Goal: Information Seeking & Learning: Learn about a topic

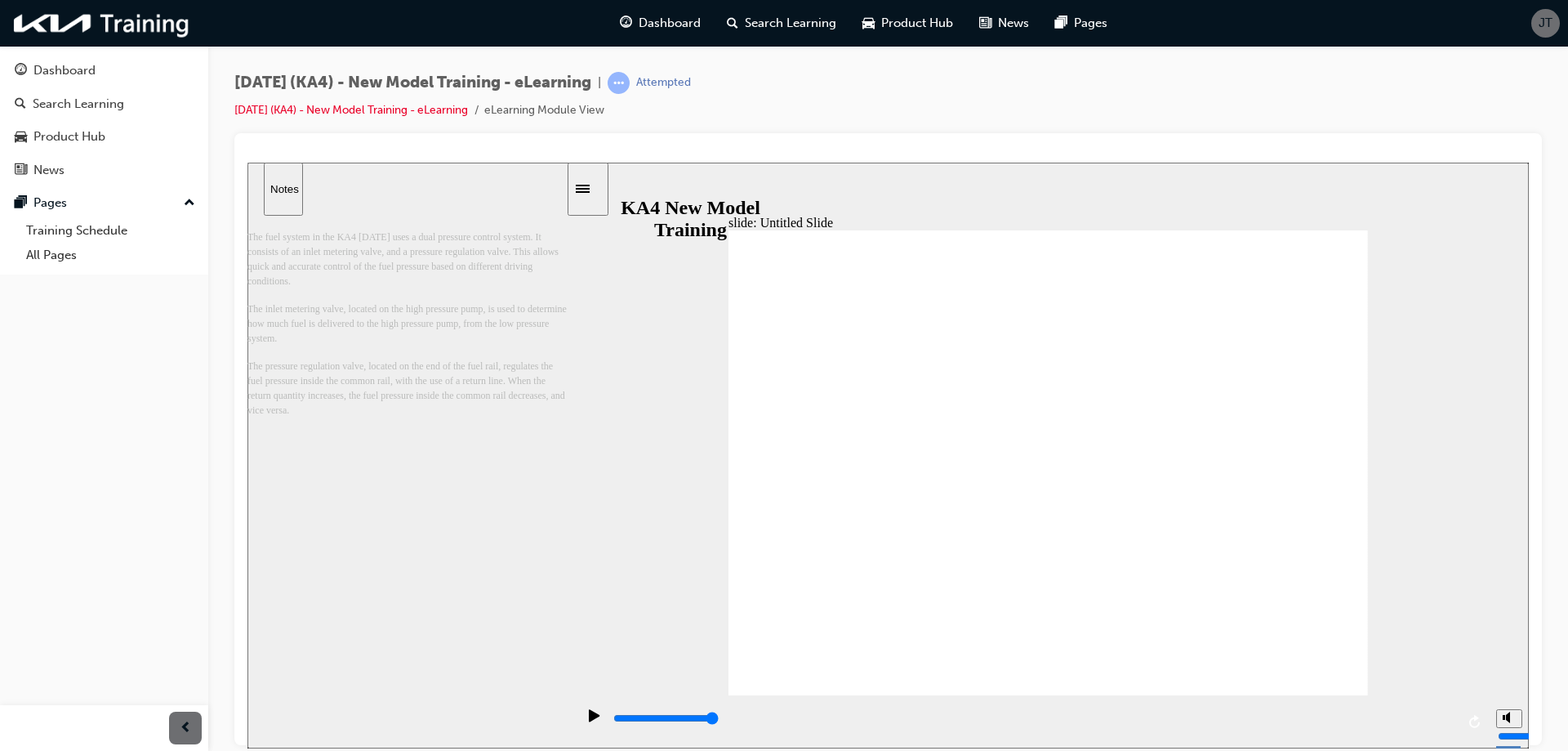
drag, startPoint x: 826, startPoint y: 398, endPoint x: 831, endPoint y: 408, distance: 11.2
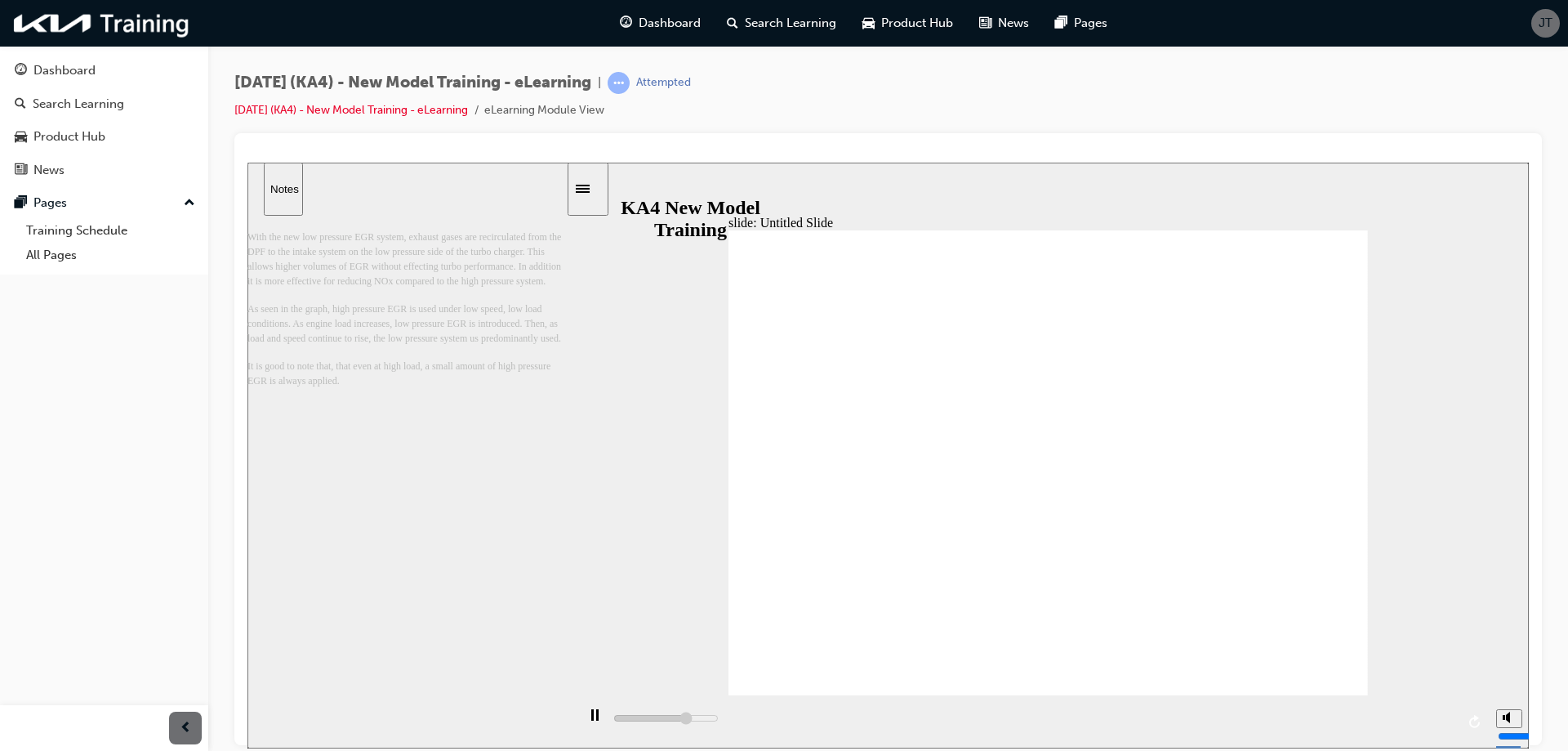
drag, startPoint x: 783, startPoint y: 421, endPoint x: 1094, endPoint y: 493, distance: 319.2
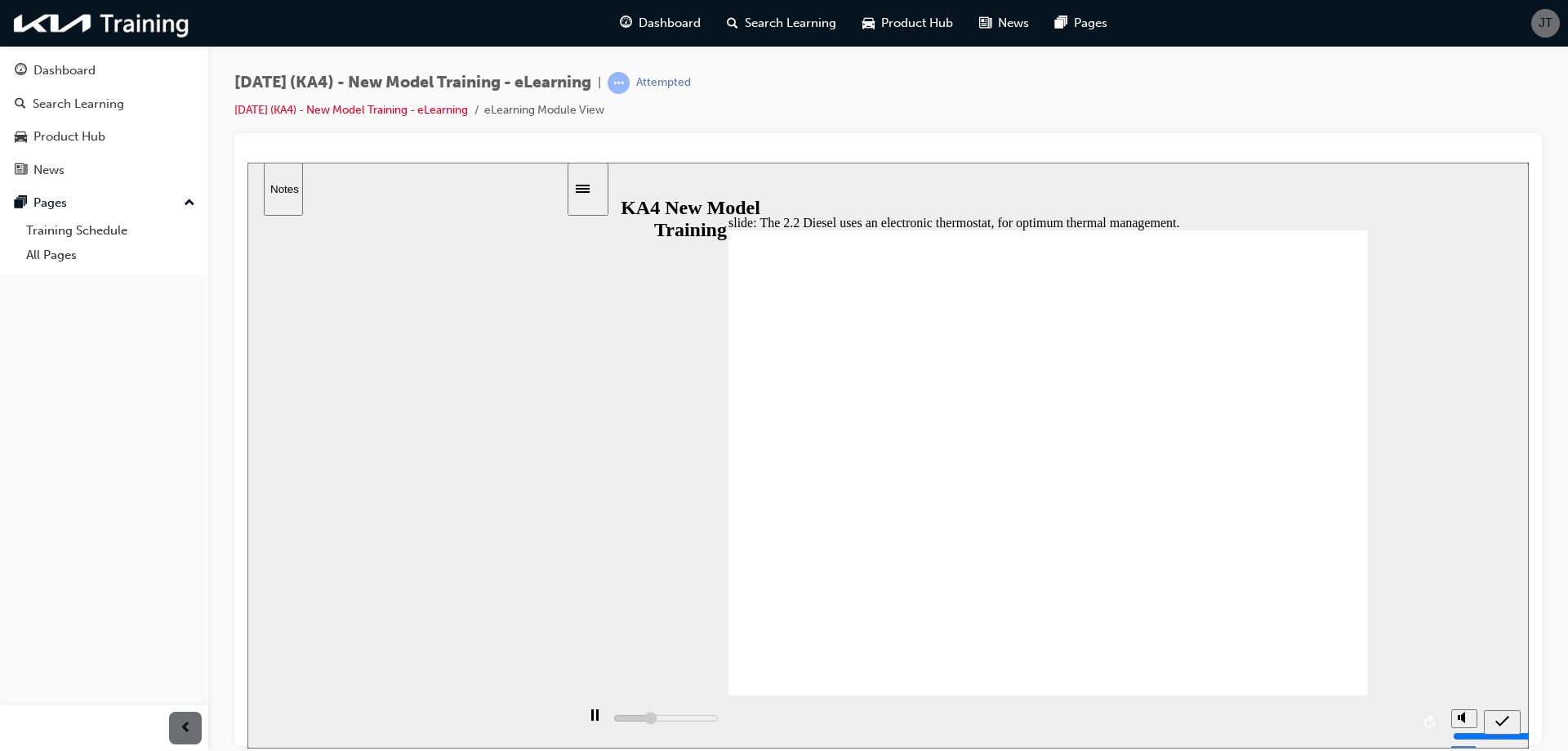
type input "1700"
radio input "true"
click at [1505, 719] on icon "submit" at bounding box center [1502, 720] width 14 height 11
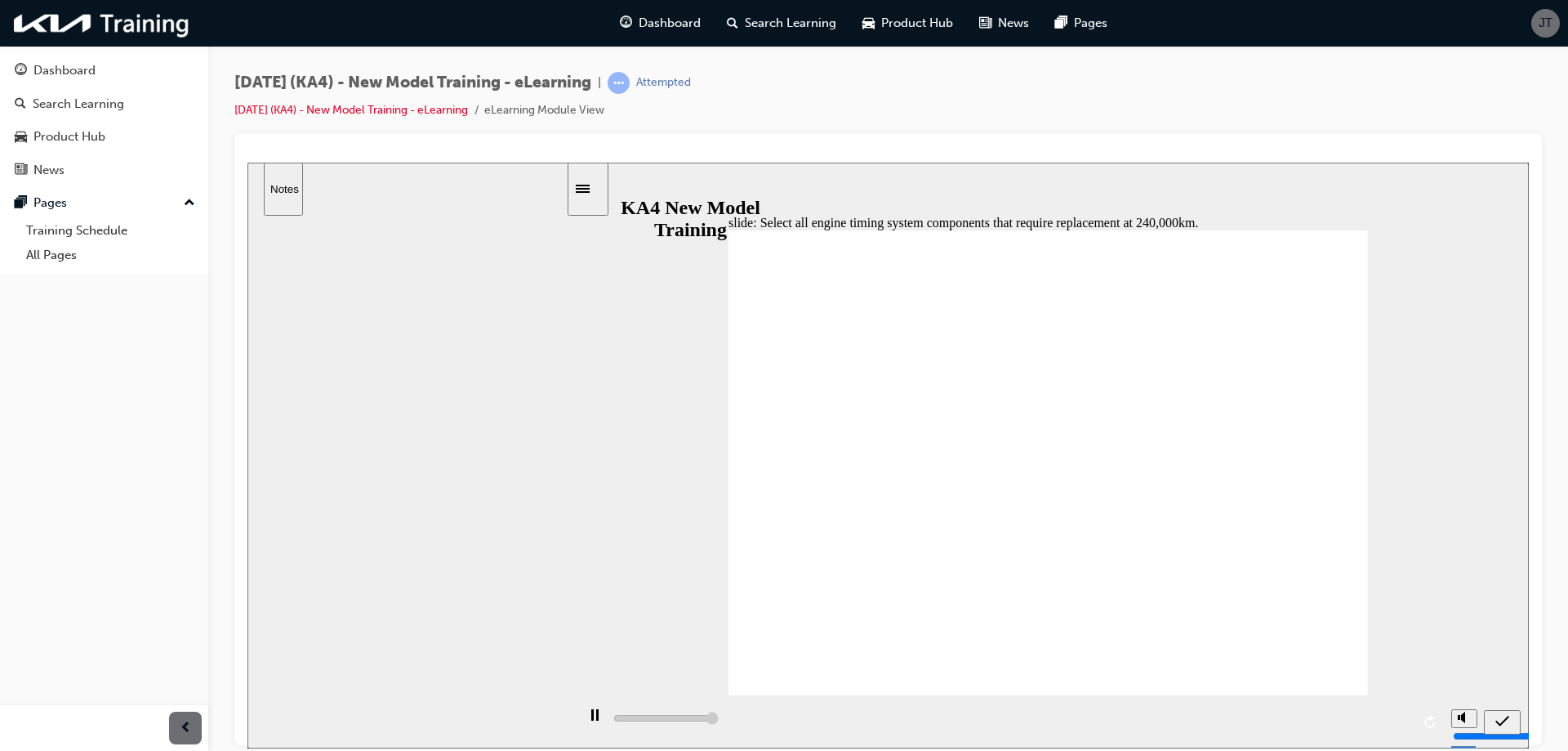
type input "5000"
checkbox input "true"
drag, startPoint x: 784, startPoint y: 403, endPoint x: 781, endPoint y: 382, distance: 21.2
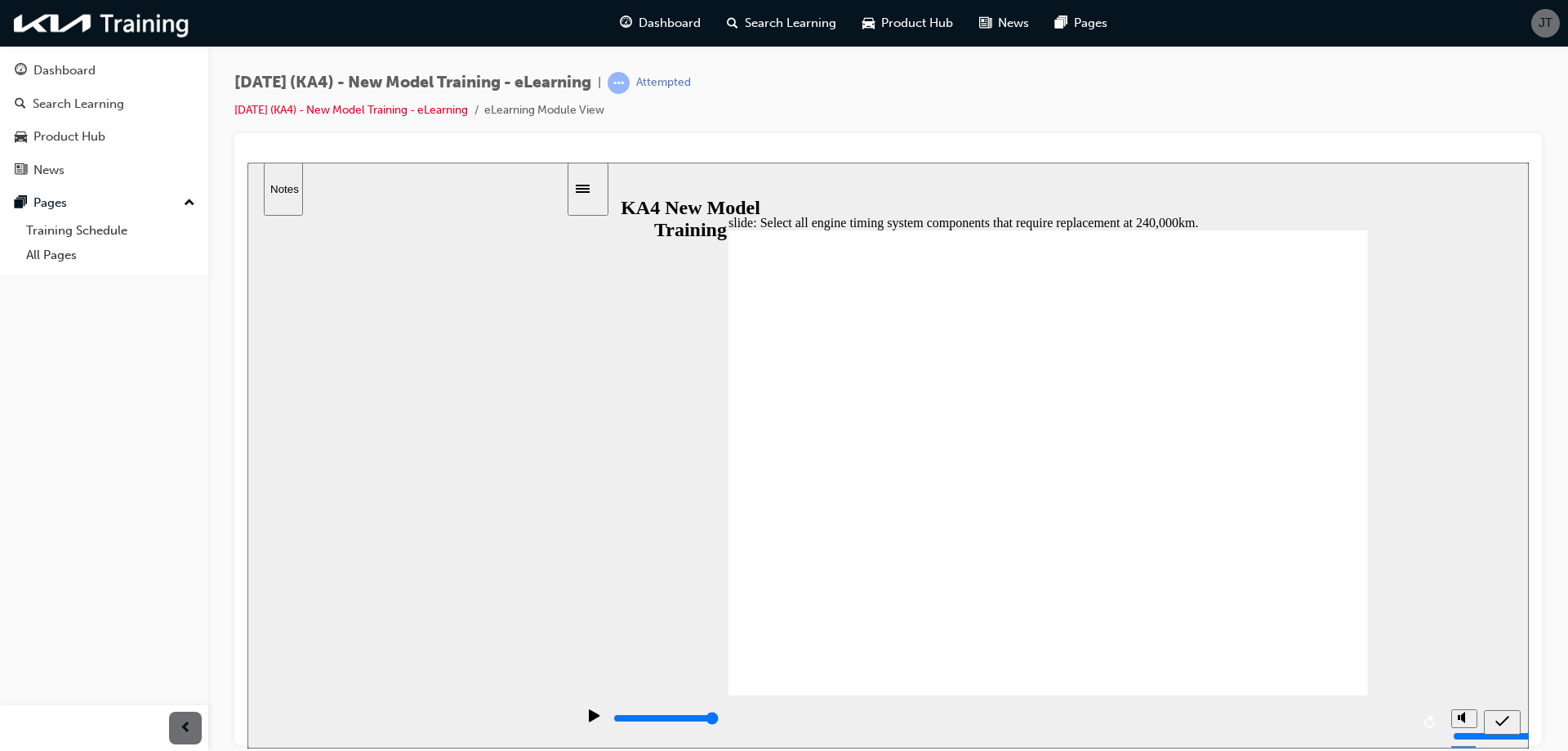
checkbox input "true"
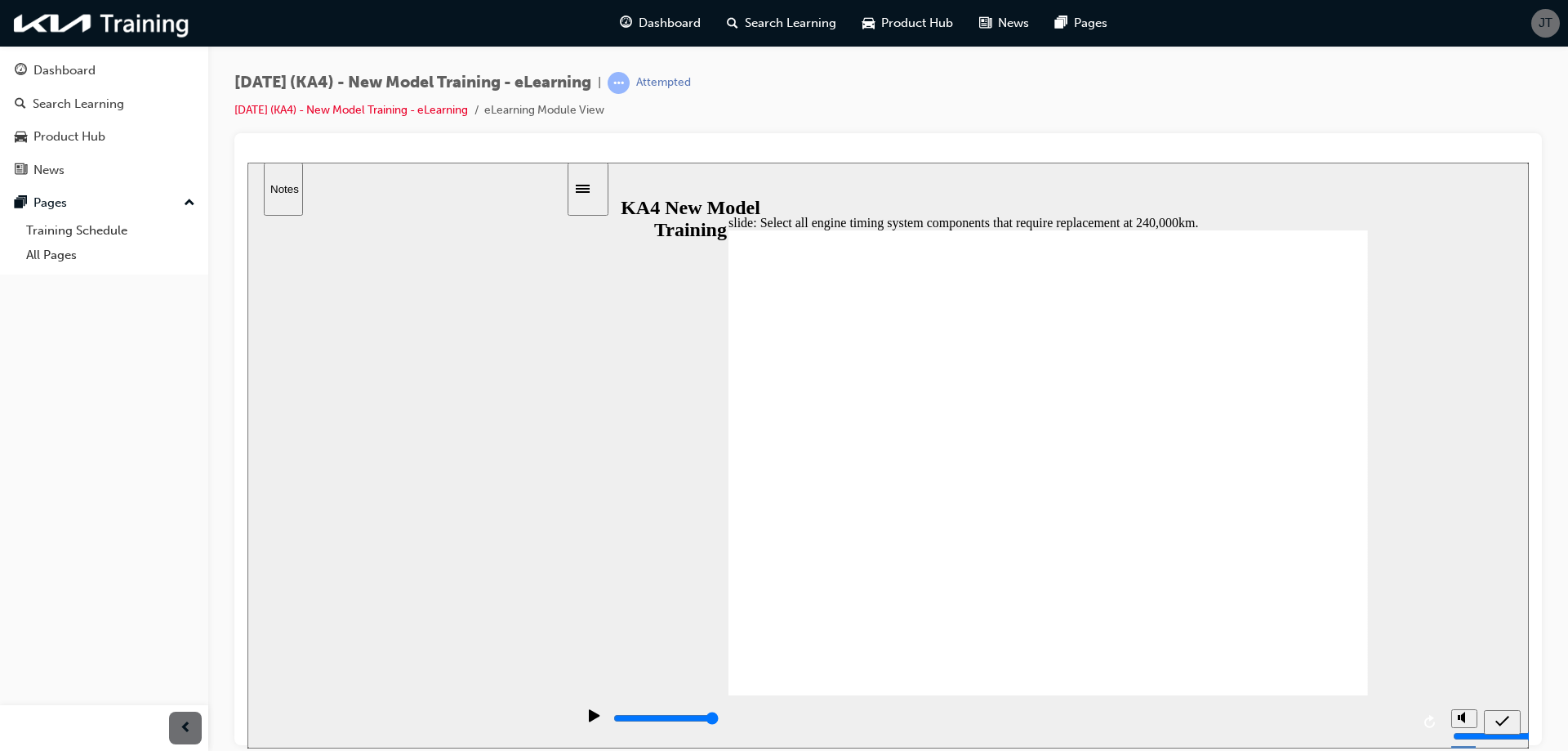
click at [1505, 720] on icon "submit" at bounding box center [1502, 720] width 14 height 11
type input "5000"
click at [1495, 722] on div "submit" at bounding box center [1502, 722] width 23 height 17
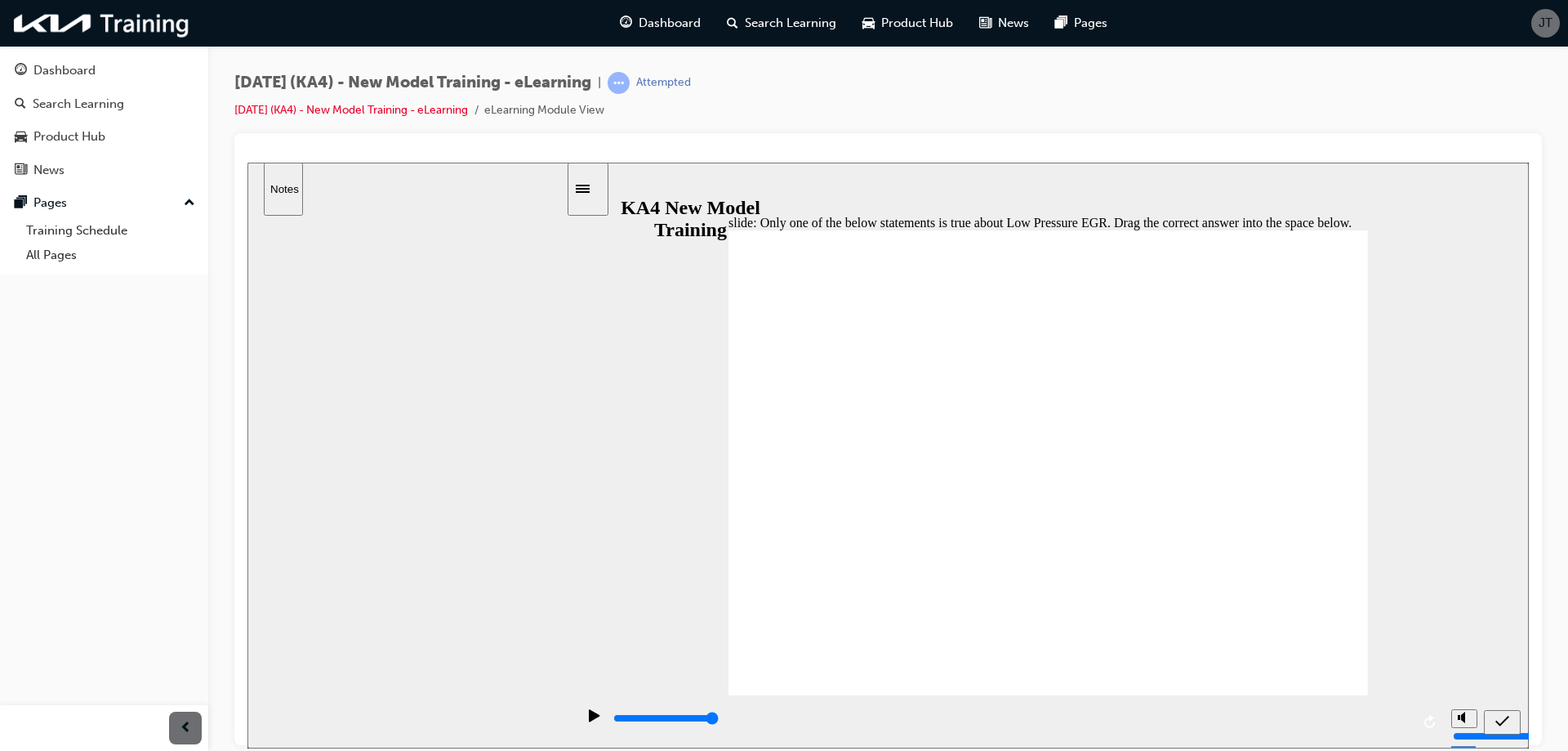
drag, startPoint x: 998, startPoint y: 429, endPoint x: 1010, endPoint y: 372, distance: 58.2
click at [1501, 720] on icon "submit" at bounding box center [1502, 721] width 14 height 15
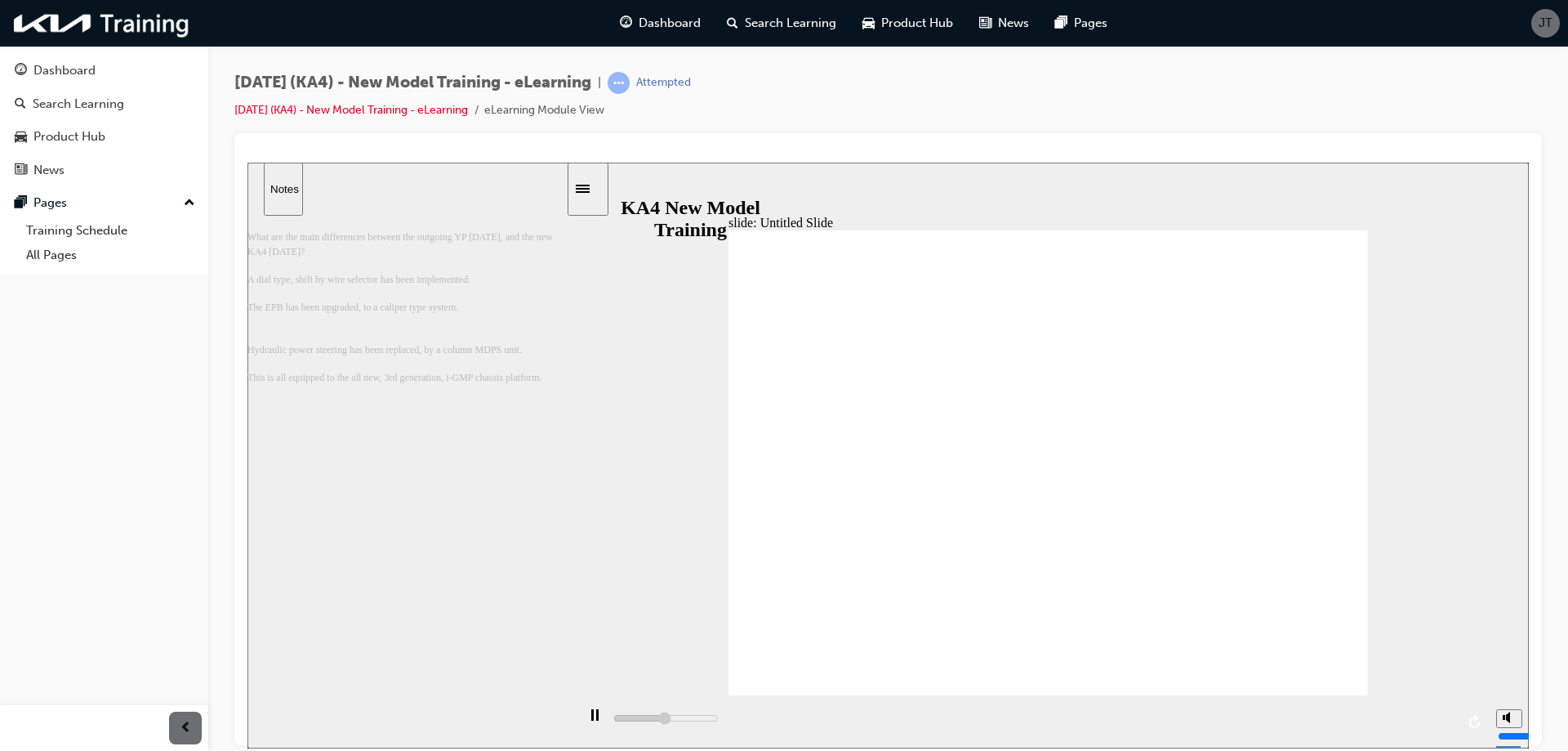
type input "18500"
